Goal: Task Accomplishment & Management: Manage account settings

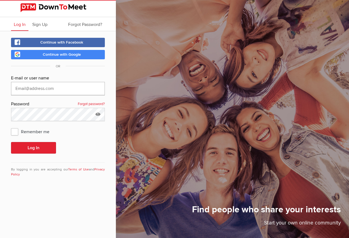
click at [39, 87] on input "text" at bounding box center [58, 88] width 94 height 13
type input "[EMAIL_ADDRESS][DOMAIN_NAME]"
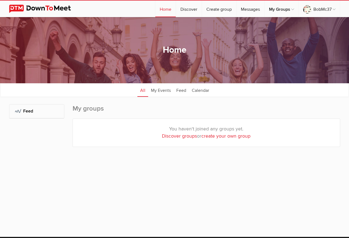
click at [43, 113] on h2 "Feed" at bounding box center [37, 111] width 44 height 13
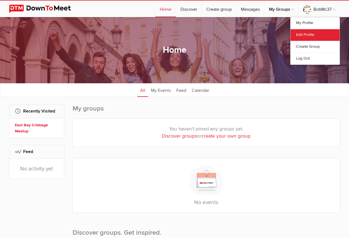
click at [303, 32] on link "Edit Profile" at bounding box center [315, 35] width 49 height 12
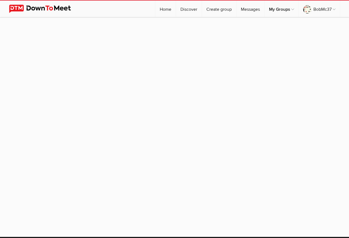
select select
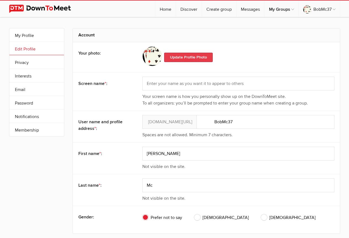
click at [184, 56] on link "Update Profile Photo" at bounding box center [188, 57] width 49 height 9
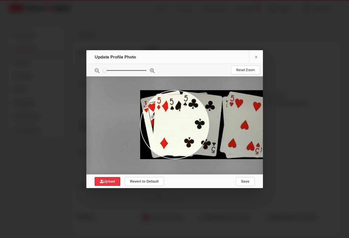
click at [111, 182] on span "Upload" at bounding box center [107, 182] width 15 height 4
type input "C:\fakepath\PXL_20250803_212809794.jpg"
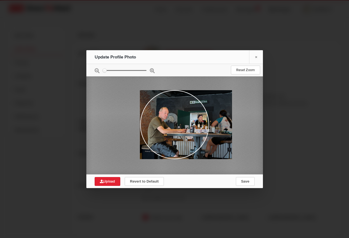
drag, startPoint x: 192, startPoint y: 130, endPoint x: 225, endPoint y: 129, distance: 33.4
click at [225, 129] on div at bounding box center [186, 124] width 92 height 69
drag, startPoint x: 184, startPoint y: 132, endPoint x: 193, endPoint y: 130, distance: 8.5
click at [193, 130] on div at bounding box center [186, 124] width 92 height 69
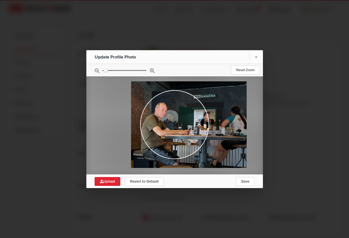
type input "0.1635"
click at [105, 71] on input "zoom" at bounding box center [124, 70] width 44 height 1
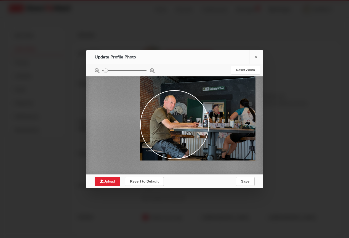
drag, startPoint x: 175, startPoint y: 123, endPoint x: 200, endPoint y: 116, distance: 26.2
click at [200, 116] on div at bounding box center [198, 117] width 116 height 87
click at [246, 181] on span "Save" at bounding box center [245, 182] width 8 height 4
